Goal: Transaction & Acquisition: Purchase product/service

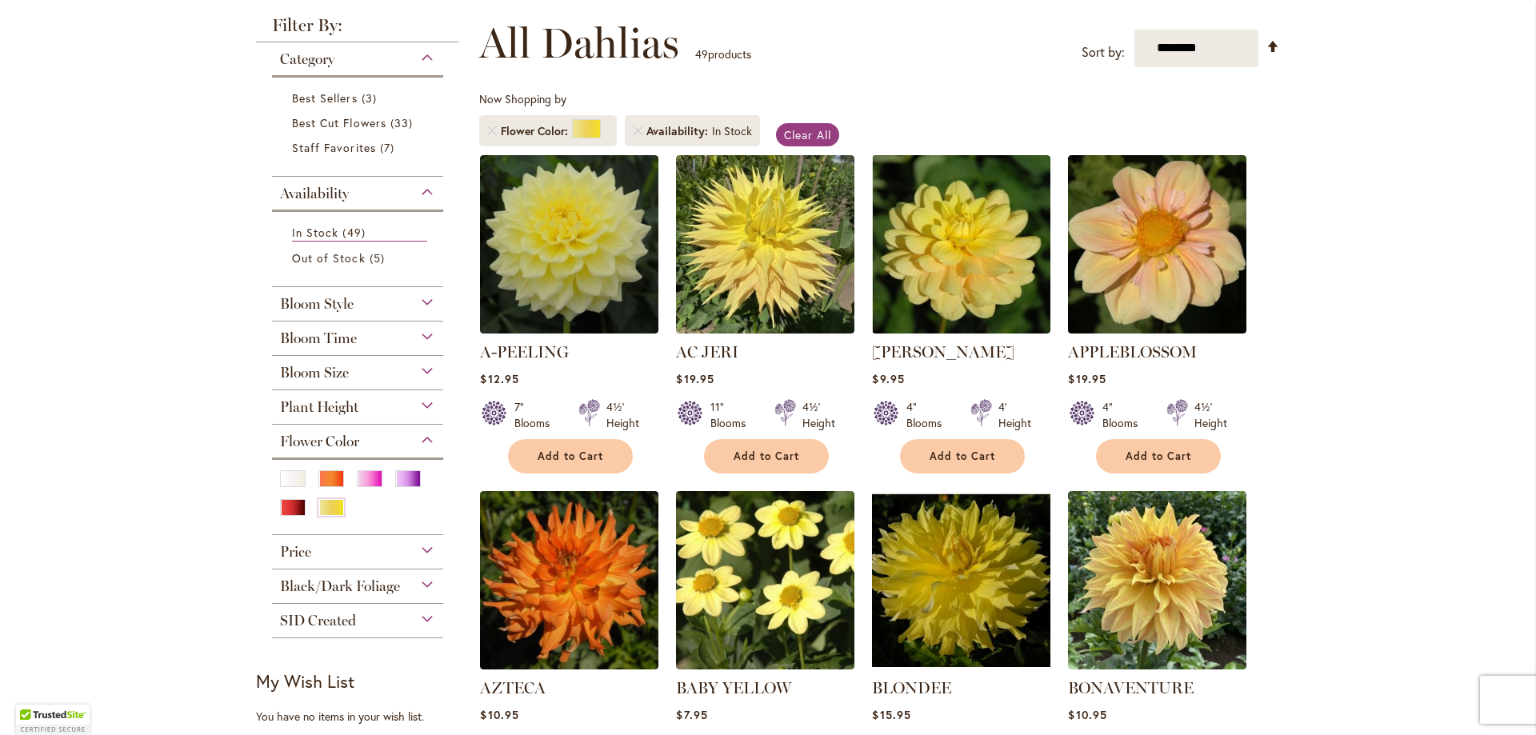
scroll to position [248, 0]
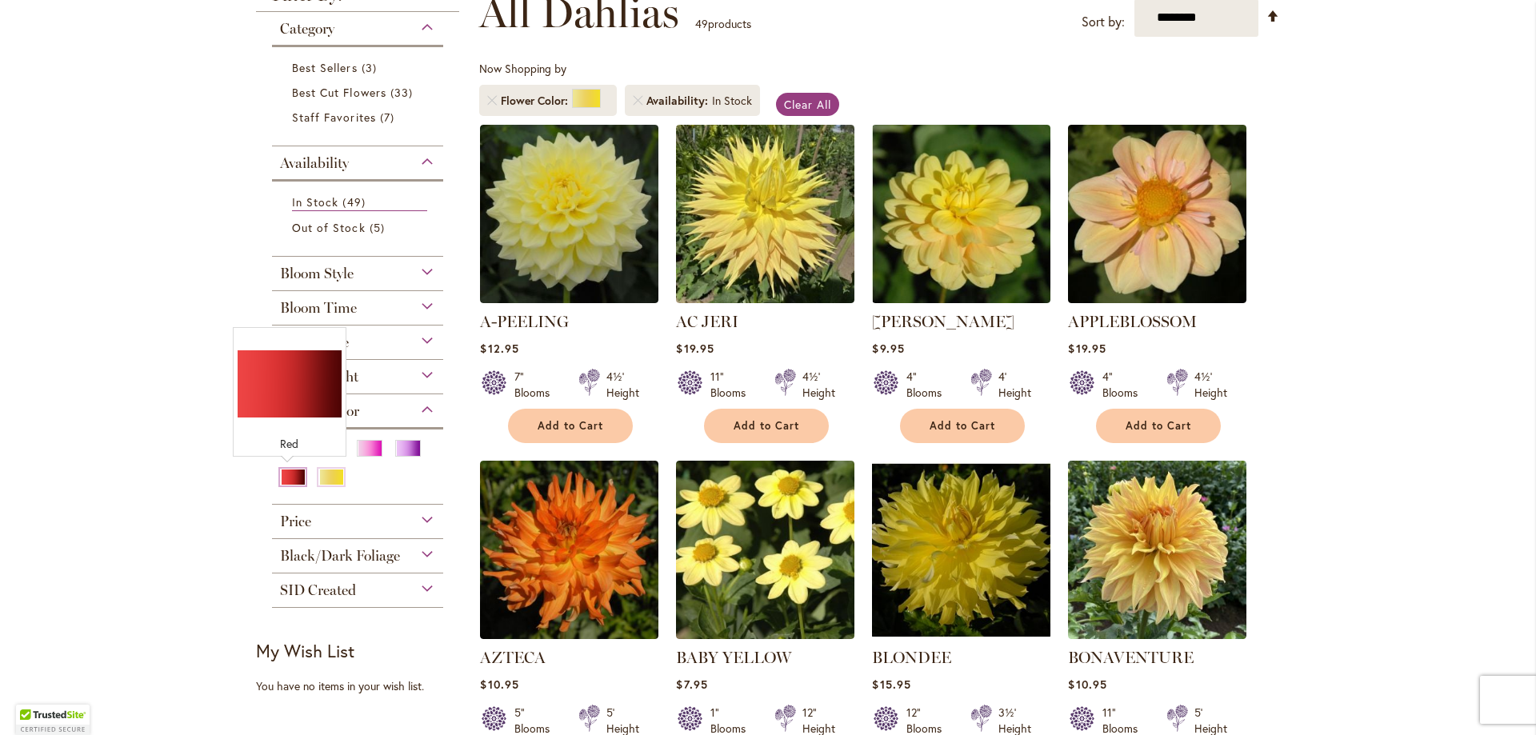
click at [280, 474] on div "Red" at bounding box center [293, 477] width 26 height 17
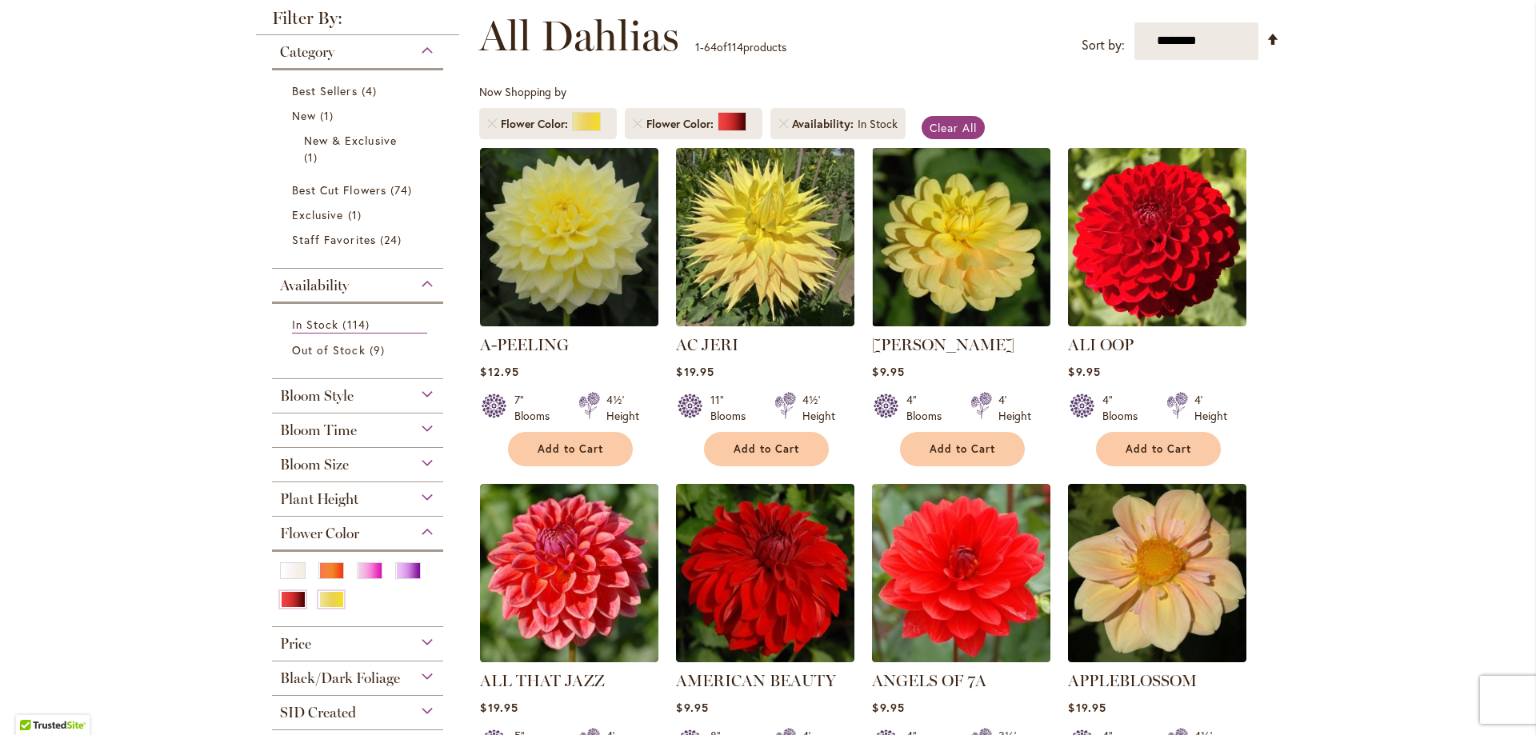
scroll to position [320, 0]
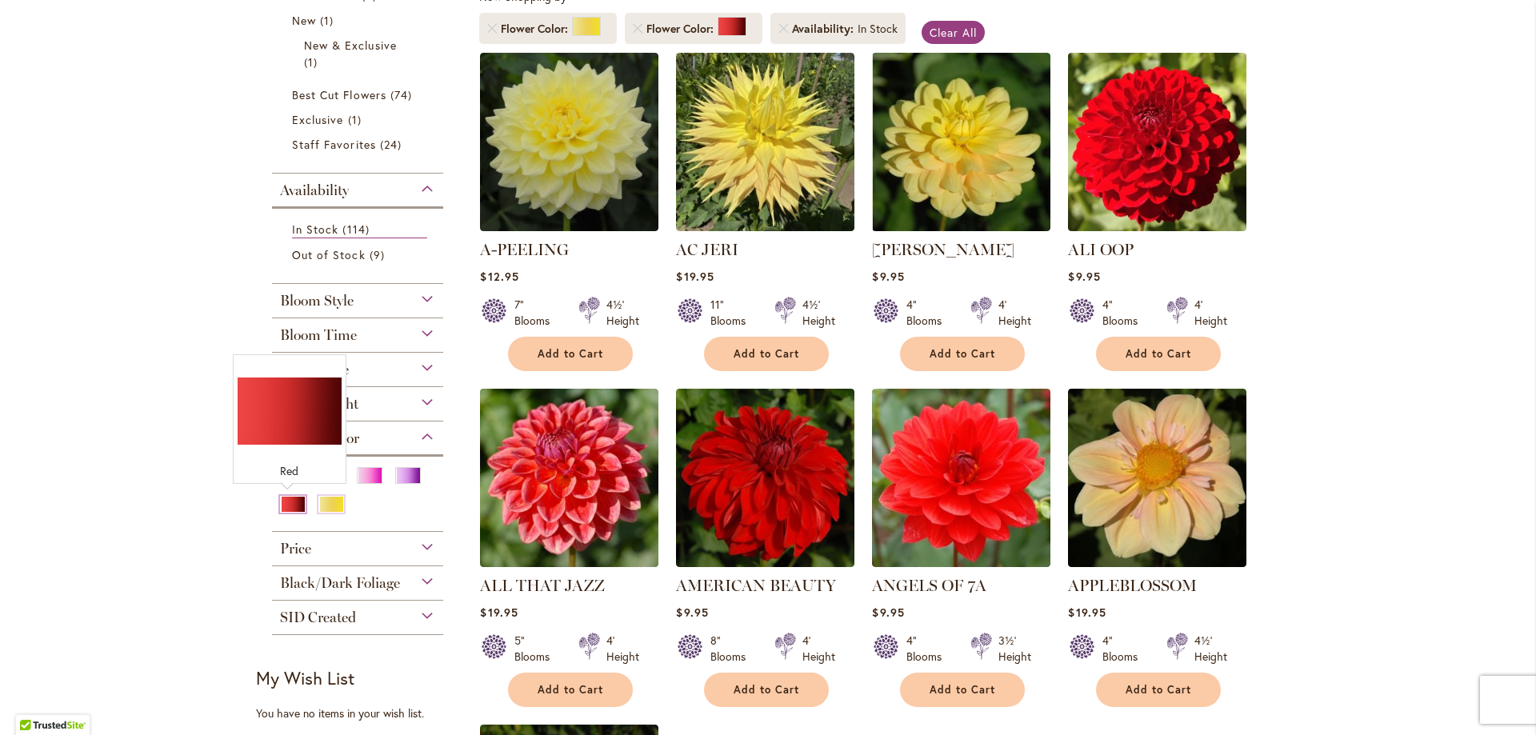
click at [286, 498] on div "Red" at bounding box center [293, 504] width 26 height 17
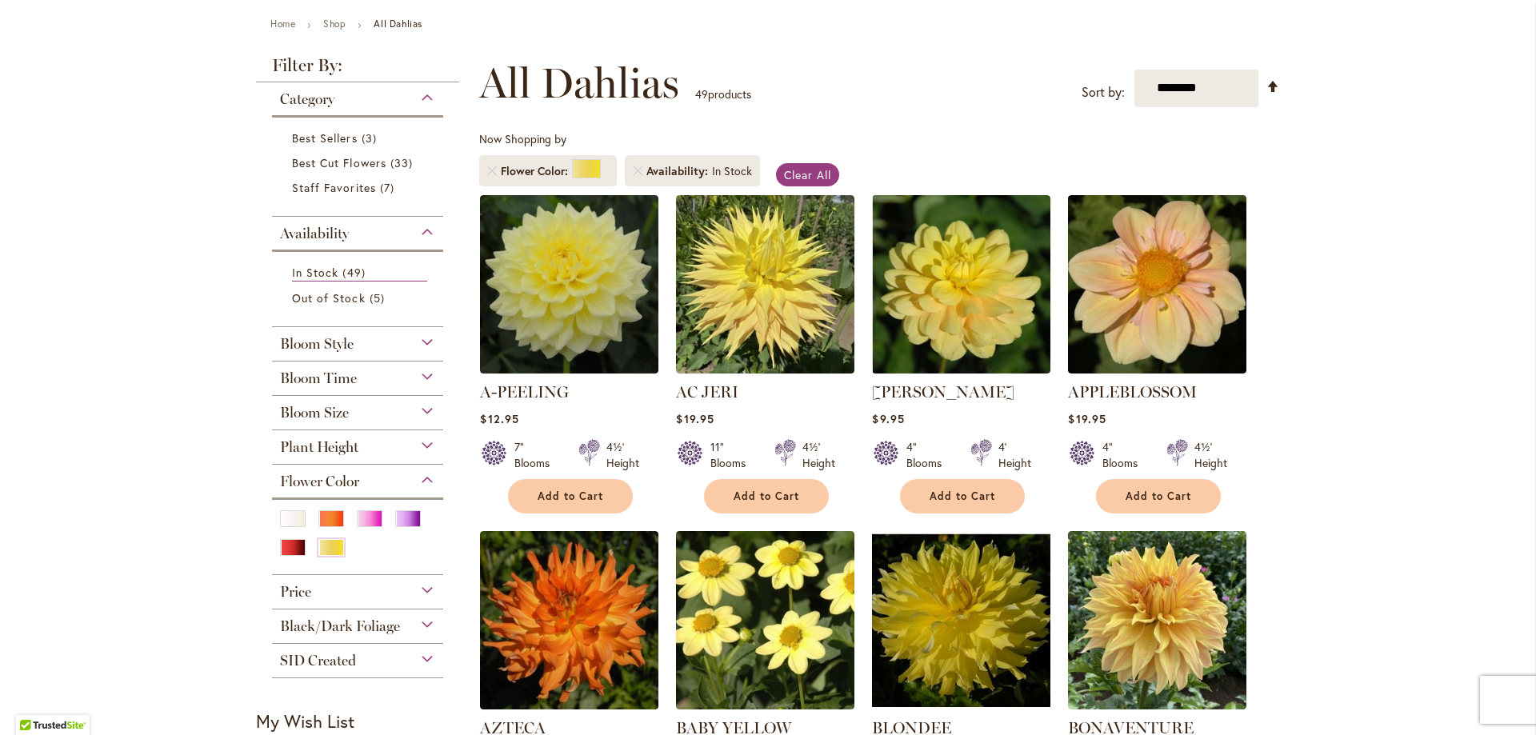
scroll to position [240, 0]
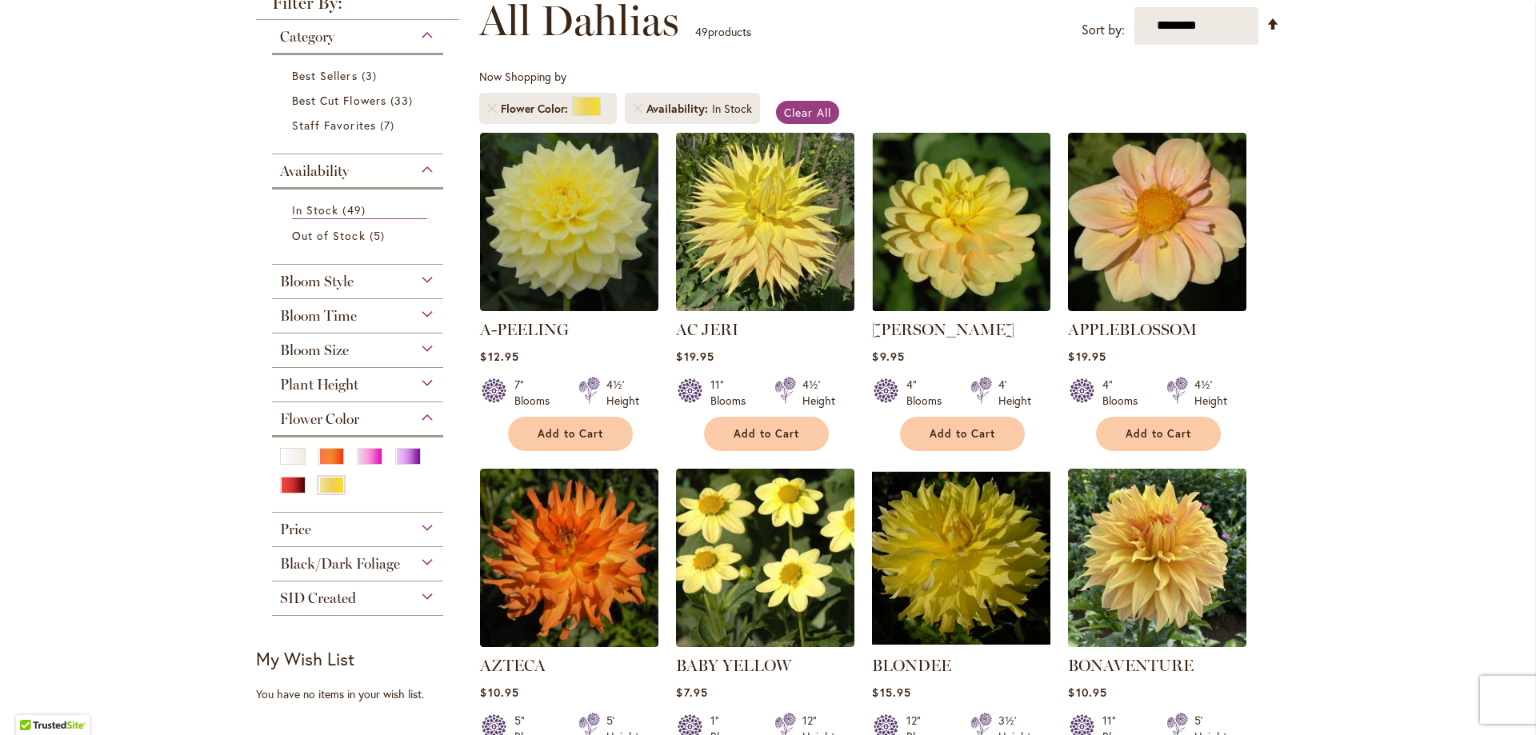
click at [418, 413] on div "Flower Color" at bounding box center [357, 415] width 171 height 26
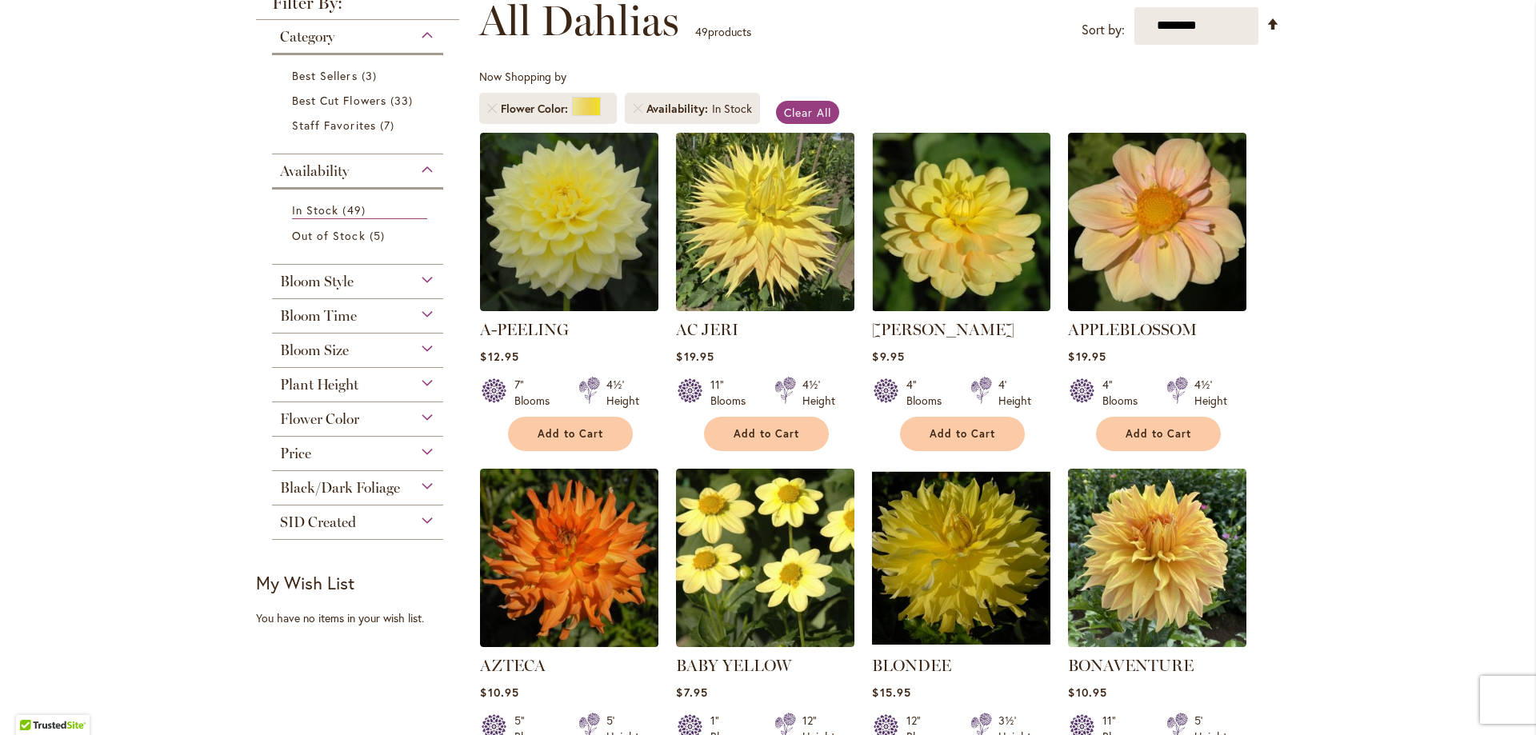
click at [418, 413] on div "Flower Color" at bounding box center [357, 415] width 171 height 26
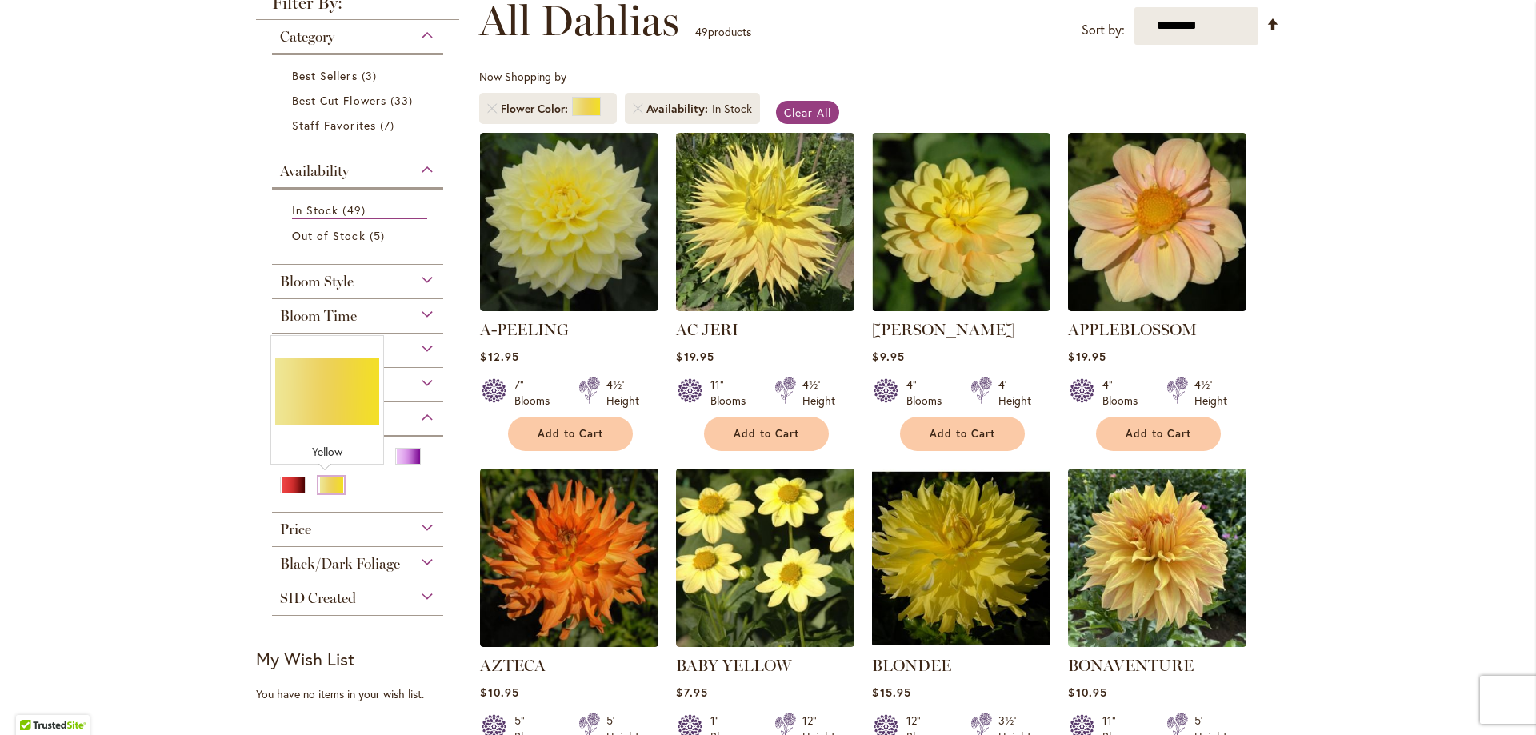
click at [319, 481] on div "Yellow" at bounding box center [331, 485] width 26 height 17
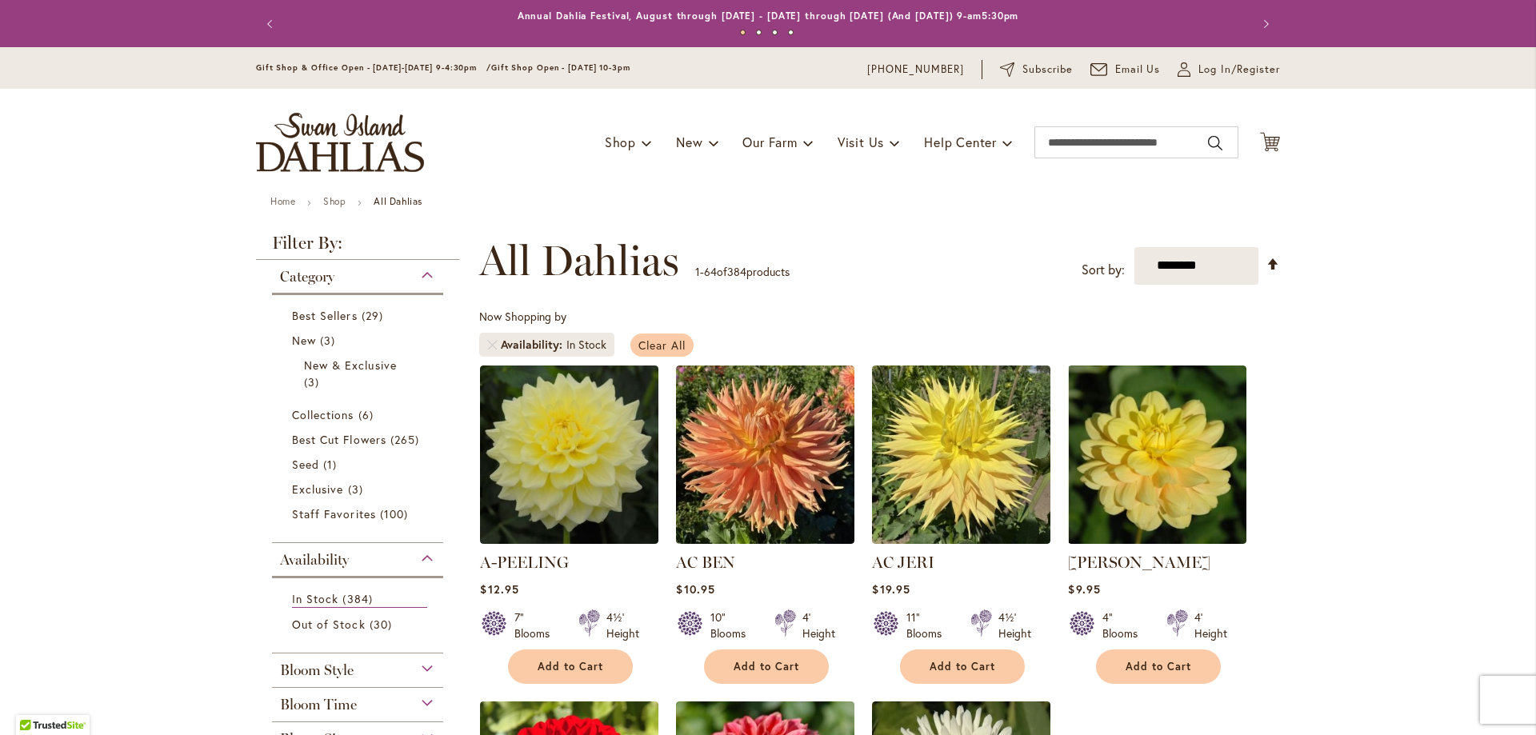
click at [658, 339] on span "Clear All" at bounding box center [661, 345] width 47 height 15
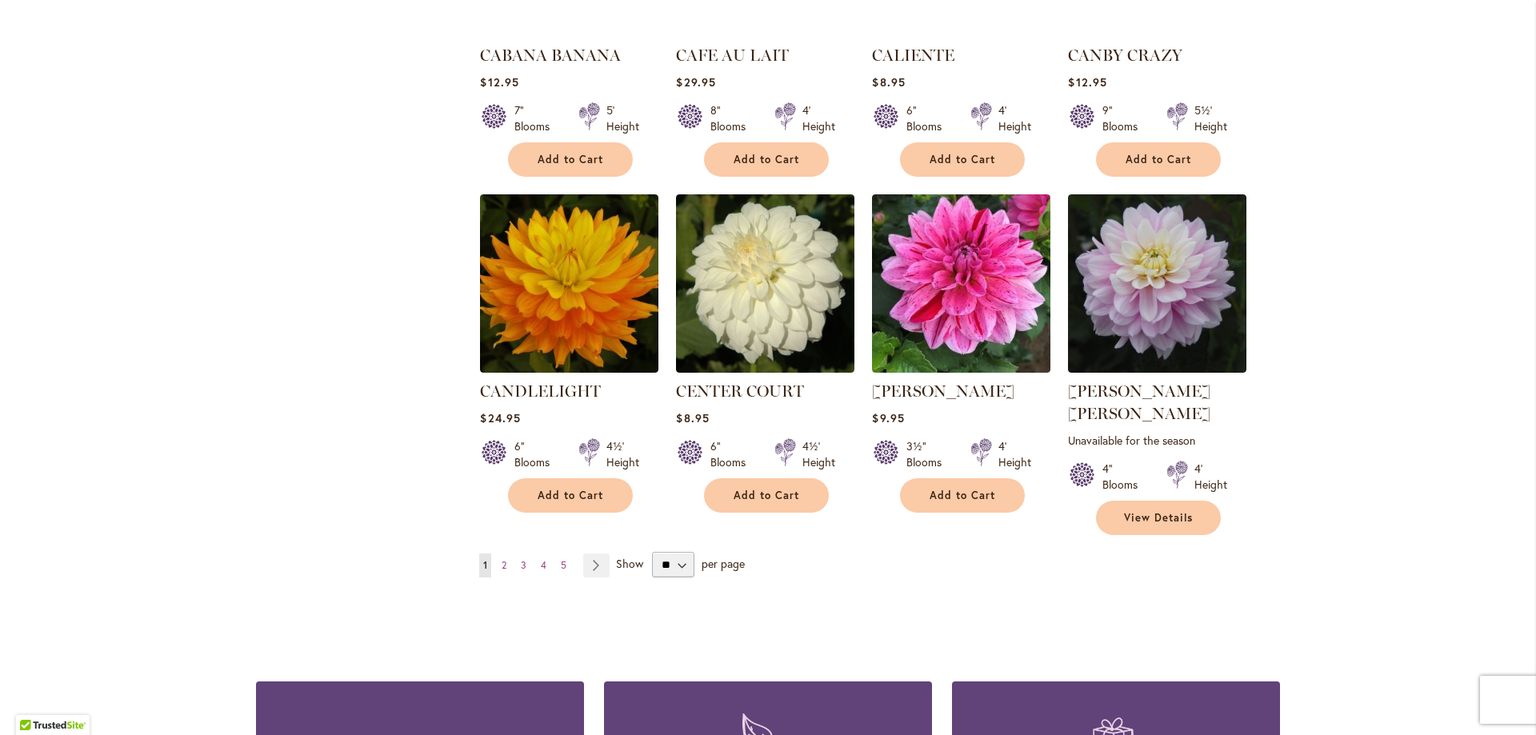
scroll to position [5320, 0]
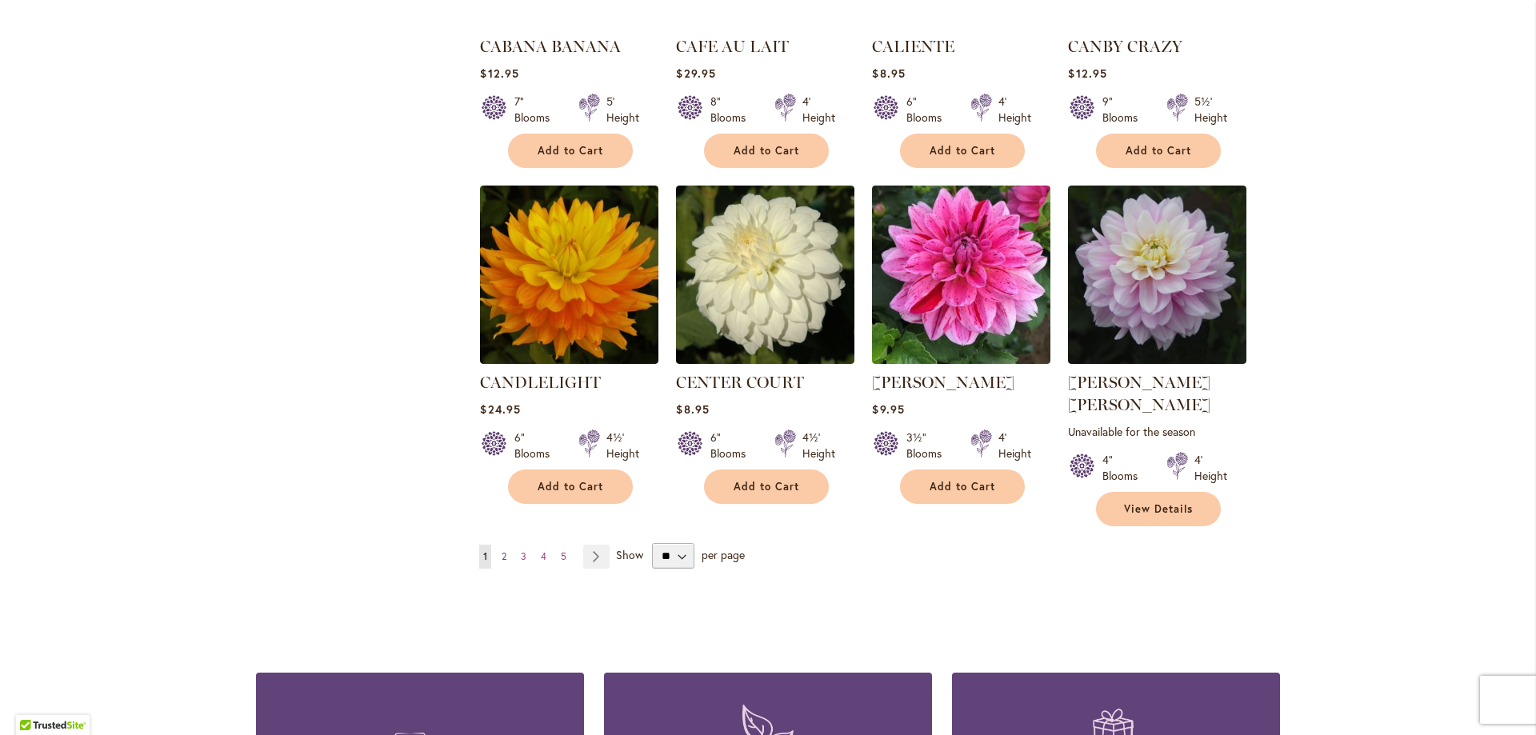
click at [498, 545] on link "Page 2" at bounding box center [504, 557] width 13 height 24
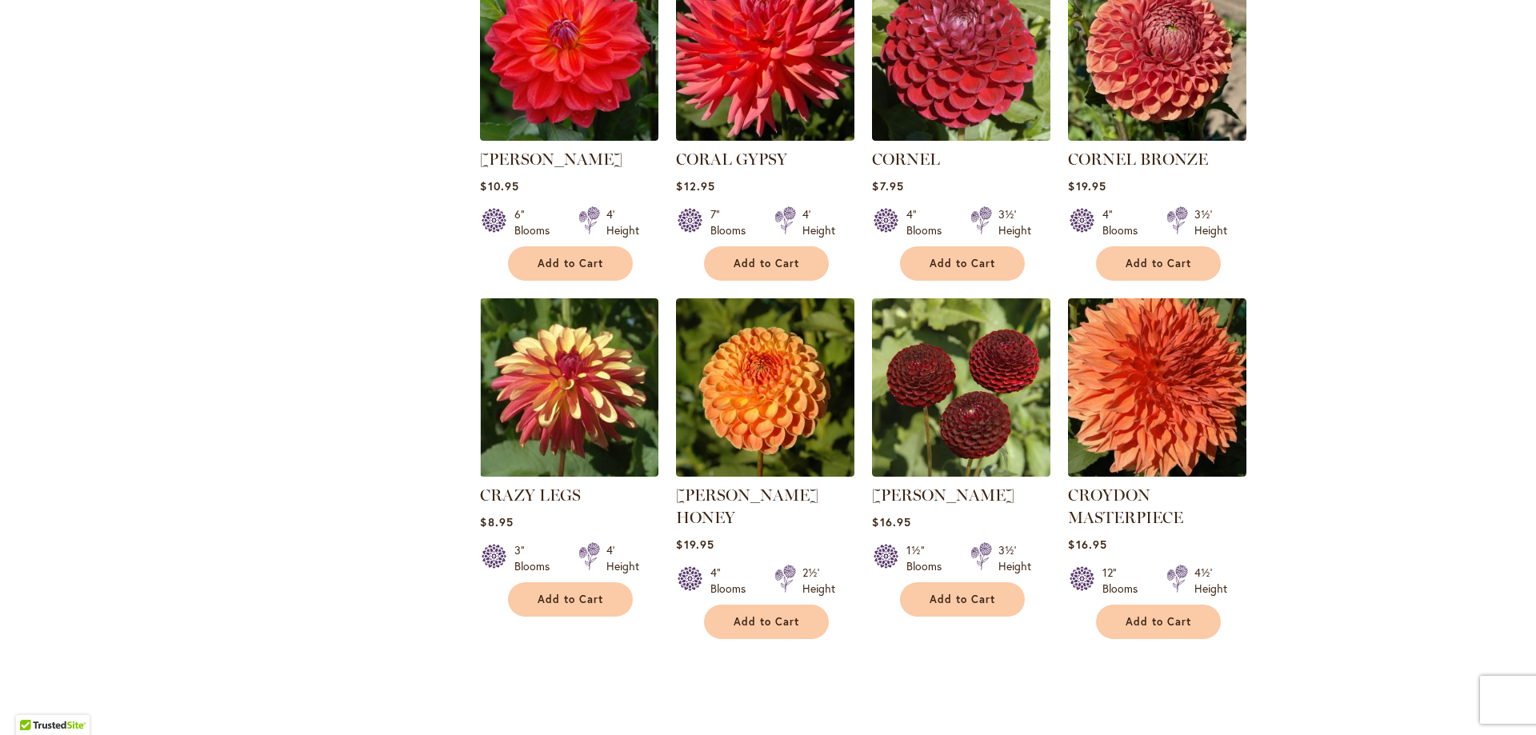
scroll to position [1850, 0]
